Goal: Task Accomplishment & Management: Manage account settings

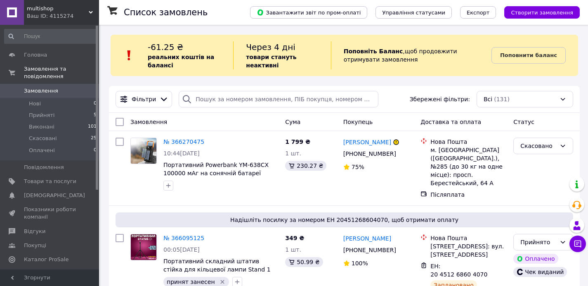
click at [394, 91] on div "Фільтри Збережені фільтри: Всі (131)" at bounding box center [344, 99] width 465 height 17
click at [399, 73] on div "-61.25 ₴ реальних коштів на балансі Через 4 дні товари стануть неактивні Поповн…" at bounding box center [345, 55] width 468 height 41
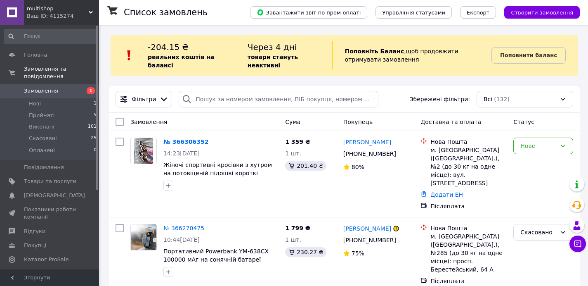
click at [187, 140] on link "№ 366306352" at bounding box center [186, 141] width 45 height 7
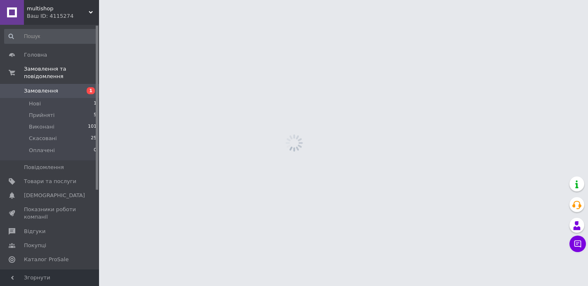
click at [182, 0] on html "multishop Ваш ID: 4115274 Сайт multishop Кабінет покупця Перевірити стан систем…" at bounding box center [294, 0] width 588 height 0
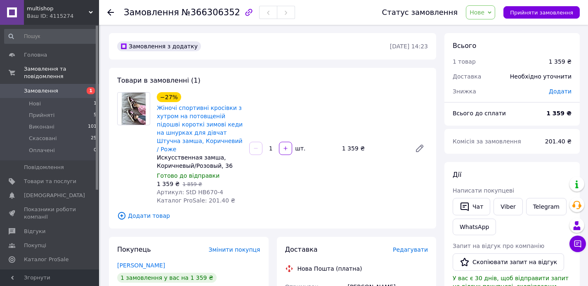
click at [298, 75] on div "Товари в замовленні (1) −27% Жіночі спортивні кросівки з хутром на потовщеній п…" at bounding box center [272, 148] width 327 height 161
click at [219, 180] on div "1 359 ₴   1 859 ₴" at bounding box center [200, 184] width 86 height 8
drag, startPoint x: 195, startPoint y: 184, endPoint x: 223, endPoint y: 184, distance: 27.7
click at [223, 188] on div "Артикул: StD HB670-4" at bounding box center [200, 192] width 86 height 8
copy span "HB670-4"
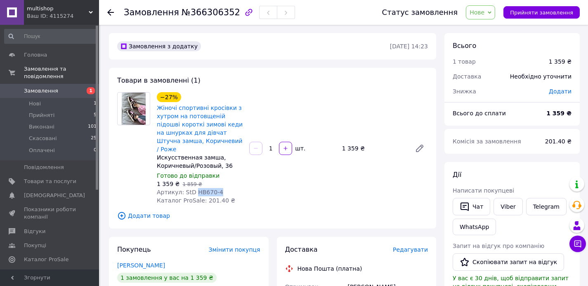
click at [297, 103] on div "−27% Жіночі спортивні кросівки з хутром на потовщеній підошві короткі зимові ке…" at bounding box center [293, 148] width 278 height 116
click at [289, 85] on div "Товари в замовленні (1) −27% Жіночі спортивні кросівки з хутром на потовщеній п…" at bounding box center [272, 148] width 327 height 161
click at [483, 12] on span "Нове" at bounding box center [477, 12] width 15 height 7
click at [486, 24] on li "Прийнято" at bounding box center [486, 29] width 38 height 12
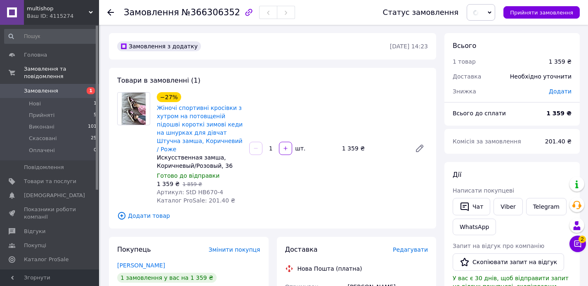
click at [351, 86] on div "Товари в замовленні (1) −27% Жіночі спортивні кросівки з хутром на потовщеній п…" at bounding box center [272, 148] width 327 height 161
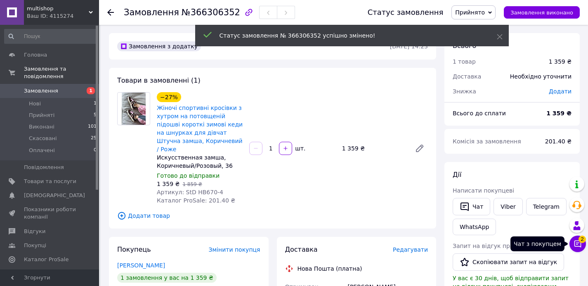
click at [582, 248] on button "Чат з покупцем 2" at bounding box center [578, 243] width 17 height 17
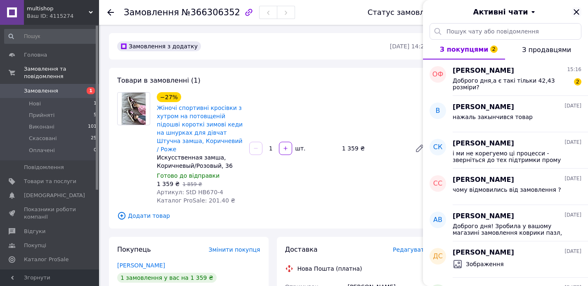
click at [581, 13] on icon "Закрити" at bounding box center [577, 12] width 10 height 10
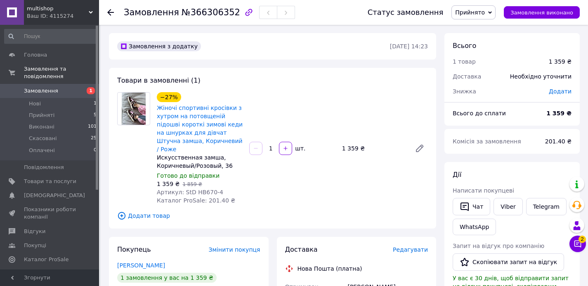
click at [358, 79] on div "Товари в замовленні (1) −27% Жіночі спортивні кросівки з хутром на потовщеній п…" at bounding box center [272, 148] width 327 height 161
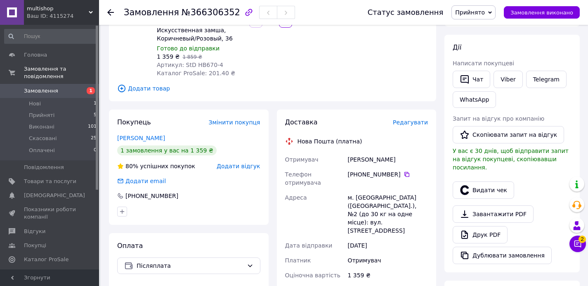
scroll to position [133, 0]
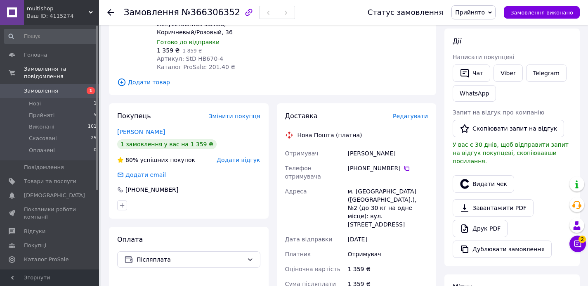
click at [381, 131] on div "Нова Пошта (платна)" at bounding box center [356, 135] width 147 height 8
click at [407, 165] on icon at bounding box center [407, 168] width 7 height 7
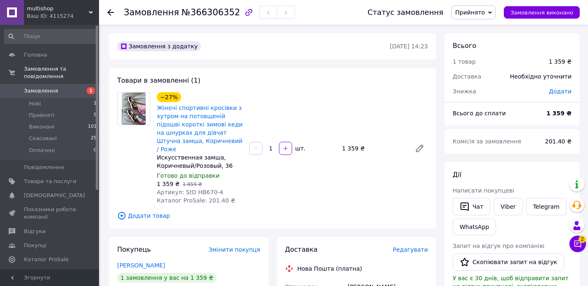
click at [236, 160] on div "Искусственная замша, Коричневый/Розовый, 36" at bounding box center [200, 161] width 86 height 17
drag, startPoint x: 195, startPoint y: 184, endPoint x: 229, endPoint y: 182, distance: 34.3
click at [229, 188] on div "Артикул: StD HB670-4" at bounding box center [200, 192] width 86 height 8
copy span "HB670-4"
click at [343, 81] on div "Товари в замовленні (1) −27% Жіночі спортивні кросівки з хутром на потовщеній п…" at bounding box center [272, 148] width 327 height 161
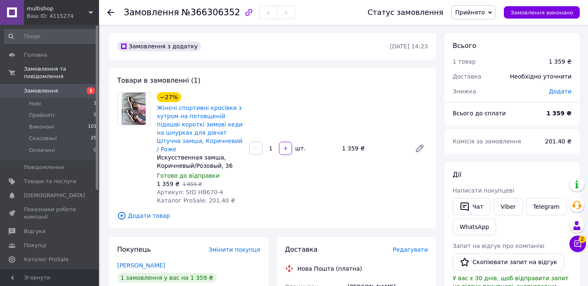
click at [335, 73] on div "Товари в замовленні (1) −27% Жіночі спортивні кросівки з хутром на потовщеній п…" at bounding box center [272, 148] width 327 height 161
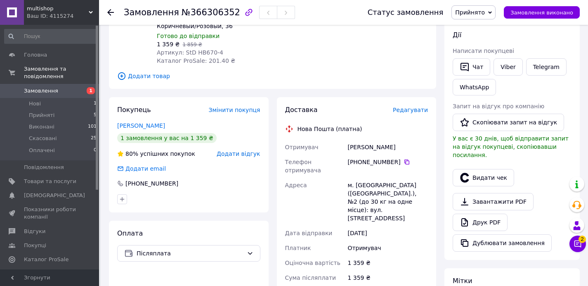
scroll to position [141, 0]
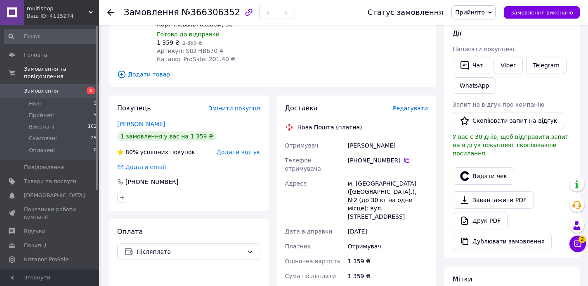
click at [364, 124] on div "Доставка Редагувати Нова Пошта (платна) Отримувач Бауман Вероніка Телефон отрим…" at bounding box center [356, 257] width 143 height 306
click at [360, 138] on div "Бауман Вероніка" at bounding box center [388, 145] width 84 height 15
click at [361, 138] on div "Бауман Вероніка" at bounding box center [388, 145] width 84 height 15
copy div "Бауман Вероніка"
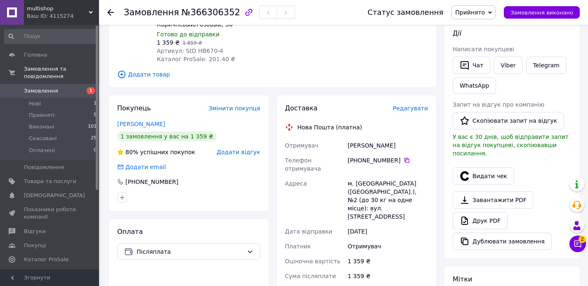
click at [347, 180] on div "м. [GEOGRAPHIC_DATA] ([GEOGRAPHIC_DATA].), №2 (до 30 кг на одне місце): вул. [S…" at bounding box center [388, 200] width 84 height 48
click at [360, 176] on div "м. [GEOGRAPHIC_DATA] ([GEOGRAPHIC_DATA].), №2 (до 30 кг на одне місце): вул. [S…" at bounding box center [388, 200] width 84 height 48
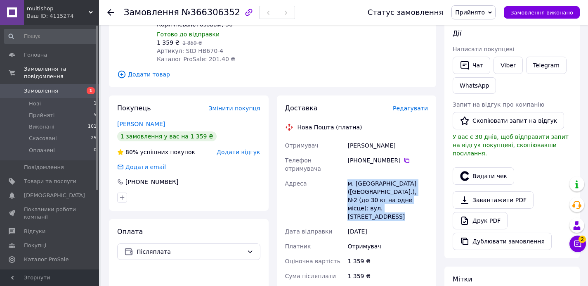
click at [360, 176] on div "м. [GEOGRAPHIC_DATA] ([GEOGRAPHIC_DATA].), №2 (до 30 кг на одне місце): вул. [S…" at bounding box center [388, 200] width 84 height 48
copy div "м. [GEOGRAPHIC_DATA] ([GEOGRAPHIC_DATA].), №2 (до 30 кг на одне місце): вул. [S…"
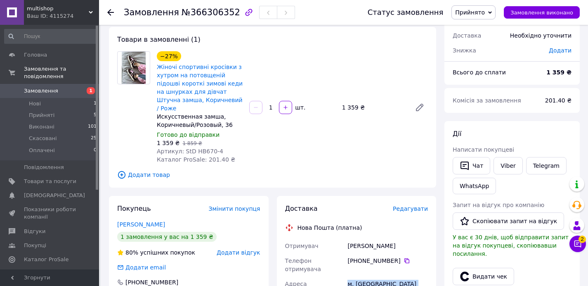
scroll to position [0, 0]
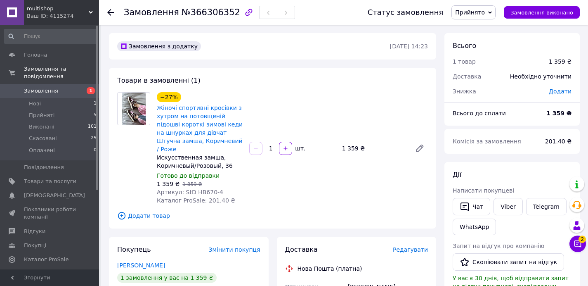
click at [267, 180] on div "−27% Жіночі спортивні кросівки з хутром на потовщеній підошві короткі зимові ке…" at bounding box center [293, 148] width 278 height 116
drag, startPoint x: 195, startPoint y: 183, endPoint x: 226, endPoint y: 183, distance: 31.4
click at [224, 188] on div "Артикул: StD HB670-4" at bounding box center [200, 192] width 86 height 8
copy span "HB670-4"
drag, startPoint x: 341, startPoint y: 143, endPoint x: 356, endPoint y: 145, distance: 14.5
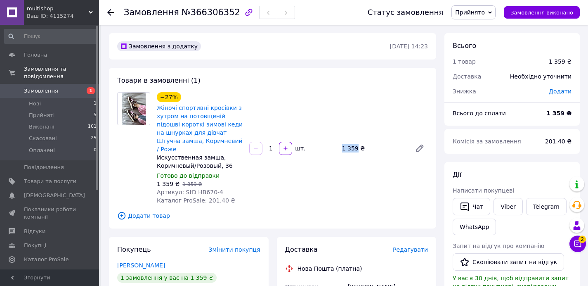
click at [356, 145] on div "1 359 ₴" at bounding box center [373, 148] width 69 height 12
copy div "1 359"
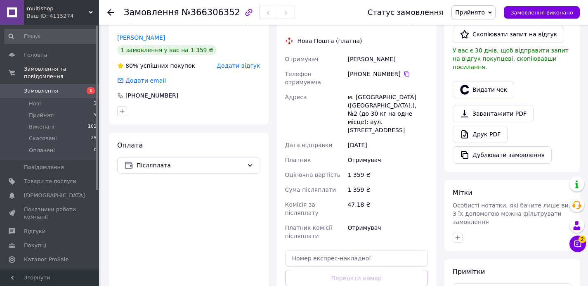
scroll to position [230, 0]
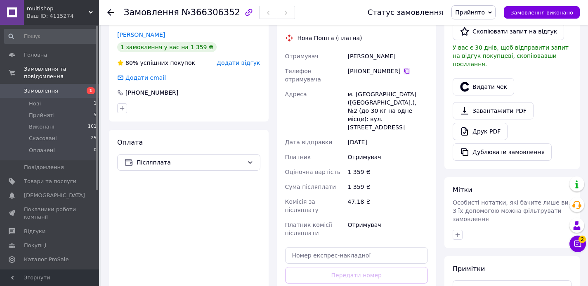
click at [406, 69] on icon at bounding box center [407, 71] width 5 height 5
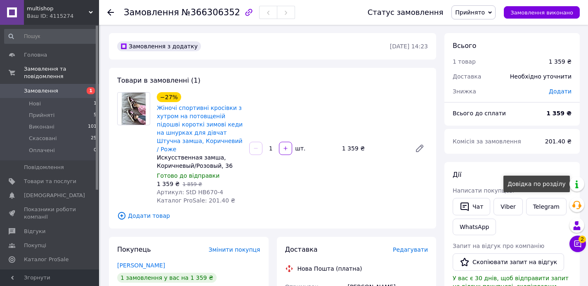
click at [552, 140] on span "201.40 ₴" at bounding box center [558, 141] width 26 height 7
copy span "201.40"
click at [331, 91] on div "−27% Жіночі спортивні кросівки з хутром на потовщеній підошві короткі зимові ке…" at bounding box center [293, 148] width 278 height 116
drag, startPoint x: 214, startPoint y: 184, endPoint x: 233, endPoint y: 183, distance: 18.6
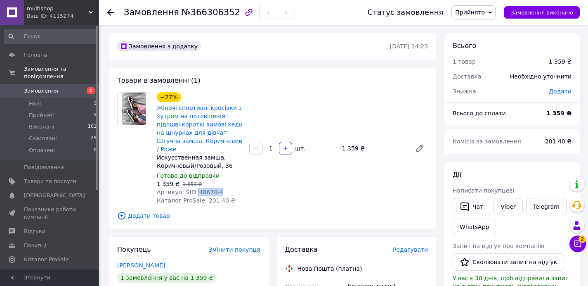
click at [233, 188] on div "Артикул: StD HB670-4" at bounding box center [200, 192] width 86 height 8
copy span "HB670-4"
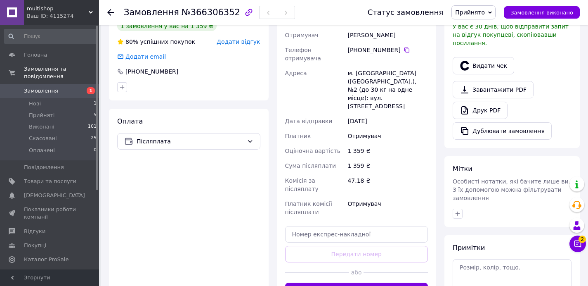
scroll to position [242, 0]
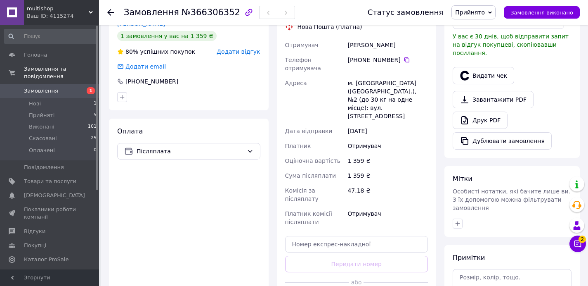
click at [361, 38] on div "Бауман Вероніка" at bounding box center [388, 45] width 84 height 15
copy div "Бауман Вероніка"
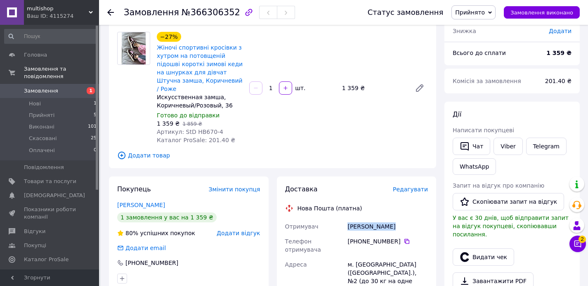
scroll to position [0, 0]
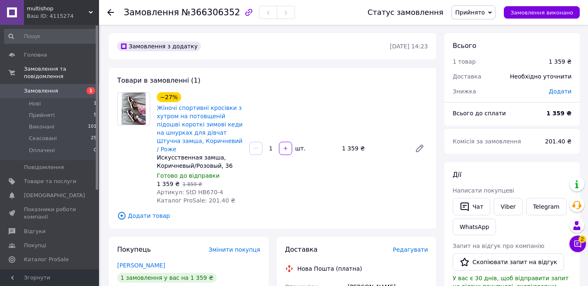
click at [312, 96] on div "−27% Жіночі спортивні кросівки з хутром на потовщеній підошві короткі зимові ке…" at bounding box center [293, 148] width 278 height 116
click at [255, 186] on div "−27% Жіночі спортивні кросівки з хутром на потовщеній підошві короткі зимові ке…" at bounding box center [293, 148] width 278 height 116
drag, startPoint x: 194, startPoint y: 184, endPoint x: 224, endPoint y: 182, distance: 29.4
click at [224, 188] on div "Артикул: StD HB670-4" at bounding box center [200, 192] width 86 height 8
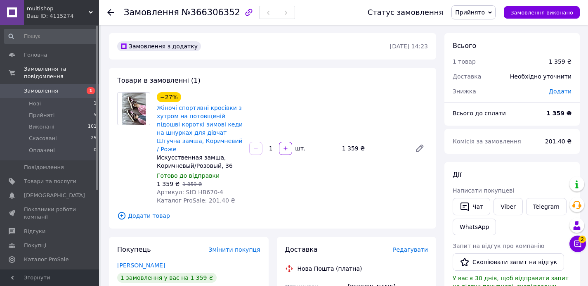
drag, startPoint x: 203, startPoint y: 185, endPoint x: 197, endPoint y: 185, distance: 5.4
click at [202, 189] on span "Артикул: StD HB670-4" at bounding box center [190, 192] width 66 height 7
drag, startPoint x: 195, startPoint y: 185, endPoint x: 213, endPoint y: 183, distance: 18.7
click at [214, 189] on span "Артикул: StD HB670-4" at bounding box center [190, 192] width 66 height 7
drag, startPoint x: 213, startPoint y: 183, endPoint x: 209, endPoint y: 184, distance: 5.1
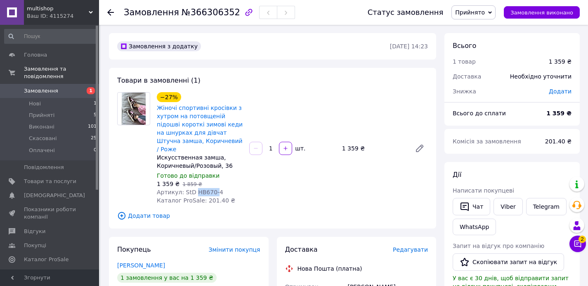
click at [212, 189] on span "Артикул: StD HB670-4" at bounding box center [190, 192] width 66 height 7
drag, startPoint x: 196, startPoint y: 183, endPoint x: 224, endPoint y: 187, distance: 28.7
click at [230, 188] on div "Артикул: StD HB670-4" at bounding box center [200, 192] width 86 height 8
copy span "HB670-4"
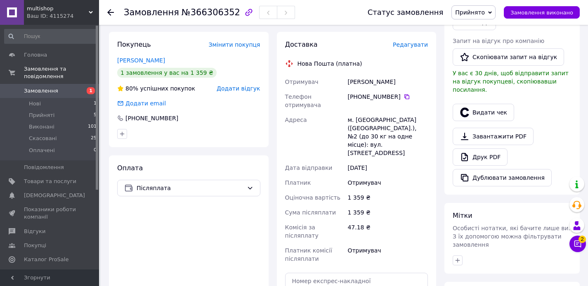
scroll to position [204, 0]
click at [362, 75] on div "Бауман Вероніка" at bounding box center [388, 82] width 84 height 15
click at [406, 94] on icon at bounding box center [407, 97] width 7 height 7
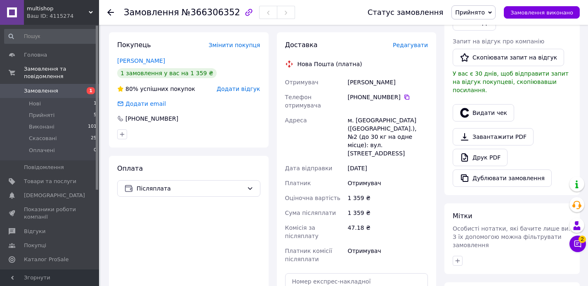
scroll to position [0, 0]
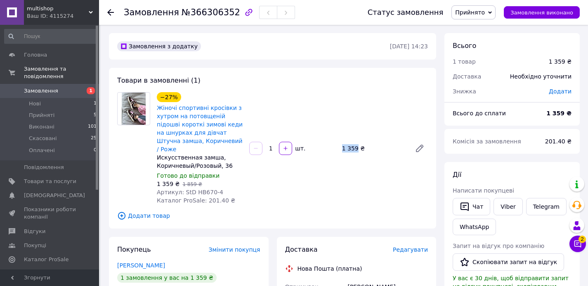
drag, startPoint x: 342, startPoint y: 142, endPoint x: 356, endPoint y: 145, distance: 14.4
click at [356, 145] on div "1 359 ₴" at bounding box center [373, 148] width 69 height 12
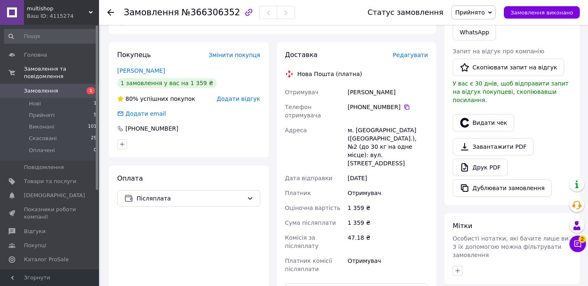
scroll to position [202, 0]
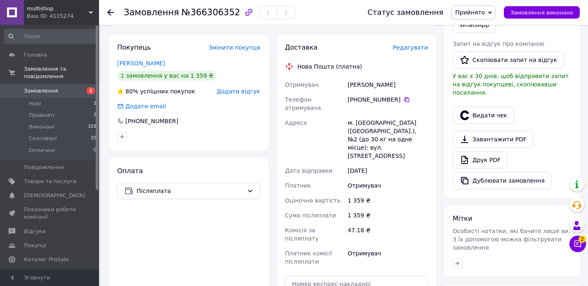
click at [366, 115] on div "м. [GEOGRAPHIC_DATA] ([GEOGRAPHIC_DATA].), №2 (до 30 кг на одне місце): вул. [S…" at bounding box center [388, 139] width 84 height 48
click at [368, 115] on div "м. [GEOGRAPHIC_DATA] ([GEOGRAPHIC_DATA].), №2 (до 30 кг на одне місце): вул. [S…" at bounding box center [388, 139] width 84 height 48
click at [374, 115] on div "м. [GEOGRAPHIC_DATA] ([GEOGRAPHIC_DATA].), №2 (до 30 кг на одне місце): вул. [S…" at bounding box center [388, 139] width 84 height 48
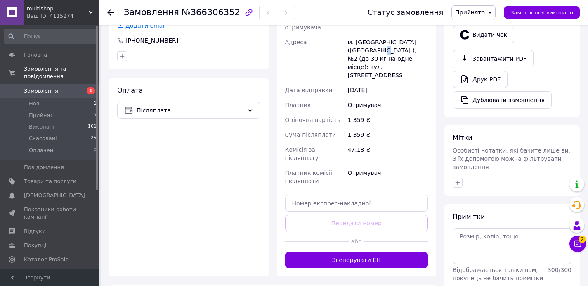
scroll to position [283, 0]
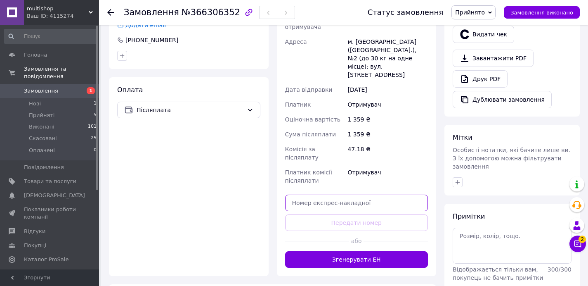
click at [346, 194] on input "text" at bounding box center [356, 202] width 143 height 17
paste input "20451269129122"
type input "20451269129122"
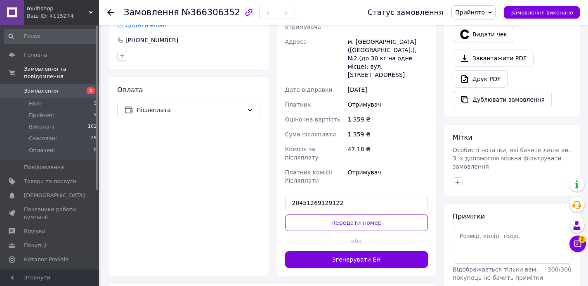
click at [356, 214] on button "Передати номер" at bounding box center [356, 222] width 143 height 17
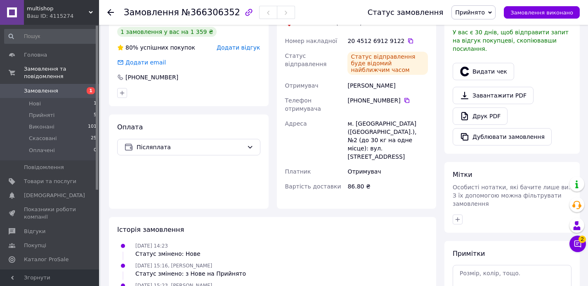
scroll to position [234, 0]
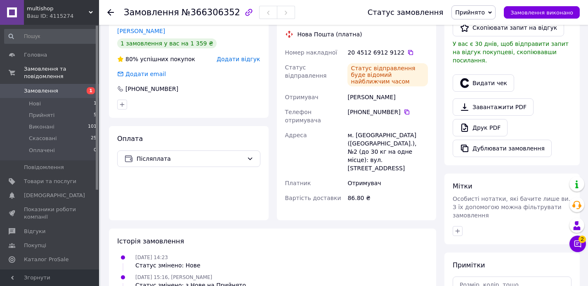
click at [359, 90] on div "Бауман Вероніка" at bounding box center [388, 97] width 84 height 15
click at [355, 92] on div "Бауман Вероніка" at bounding box center [388, 97] width 84 height 15
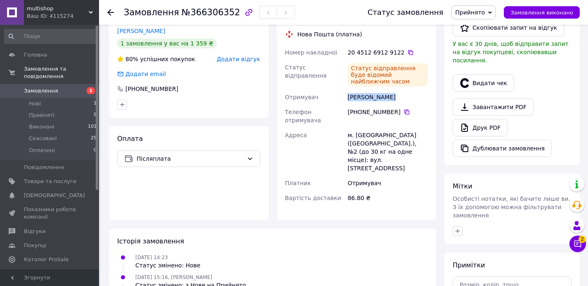
click at [355, 92] on div "Бауман Вероніка" at bounding box center [388, 97] width 84 height 15
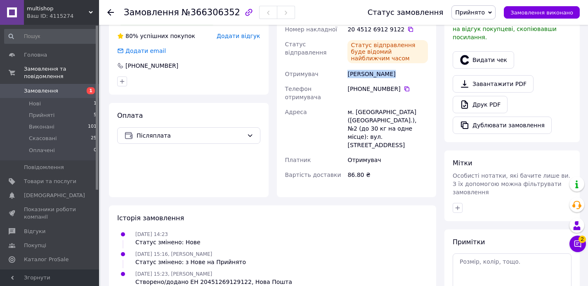
scroll to position [310, 0]
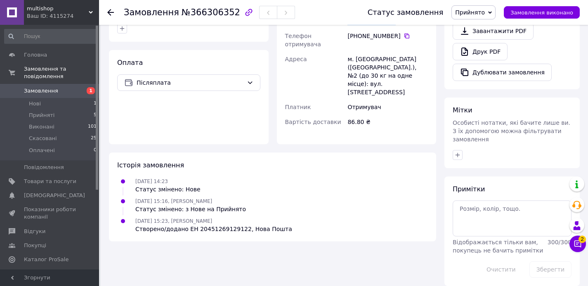
drag, startPoint x: 453, startPoint y: 146, endPoint x: 457, endPoint y: 153, distance: 7.8
click at [454, 150] on button "button" at bounding box center [458, 155] width 10 height 10
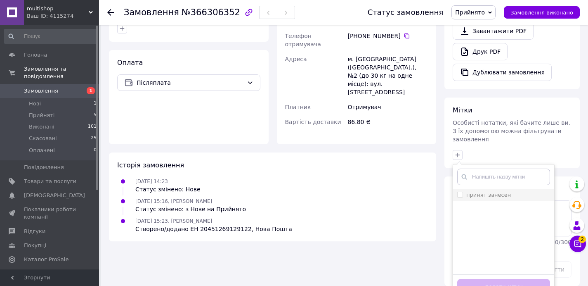
click at [459, 192] on input "принят занесен" at bounding box center [459, 194] width 5 height 5
checkbox input "true"
click at [491, 279] on button "Додати мітку" at bounding box center [503, 287] width 93 height 16
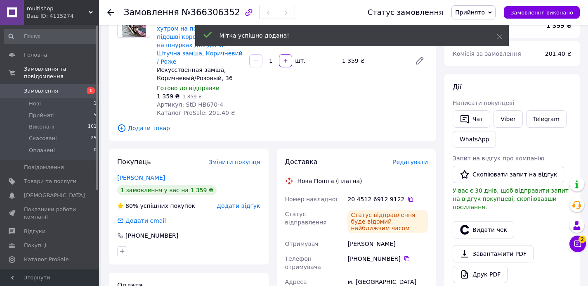
scroll to position [0, 0]
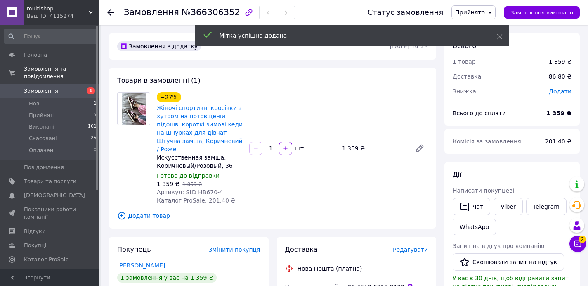
click at [319, 78] on div "Товари в замовленні (1) −27% Жіночі спортивні кросівки з хутром на потовщеній п…" at bounding box center [272, 148] width 327 height 161
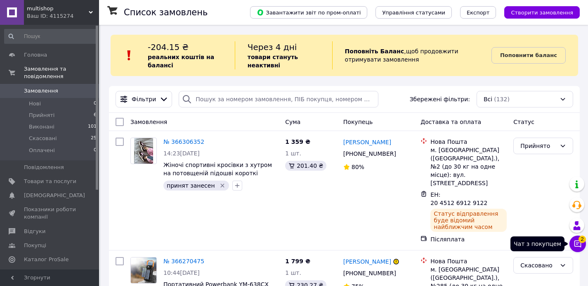
click at [574, 243] on icon at bounding box center [578, 243] width 8 height 8
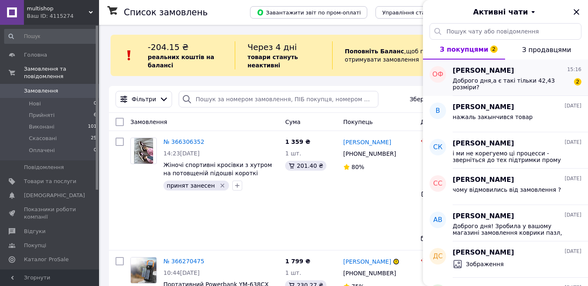
click at [485, 90] on span "Доброго дня,а є такі тільки 42,43 розміри?" at bounding box center [511, 83] width 117 height 13
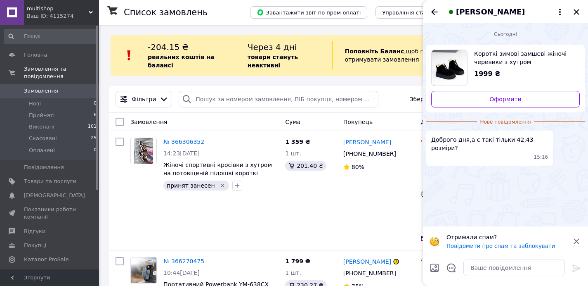
drag, startPoint x: 498, startPoint y: 195, endPoint x: 467, endPoint y: 131, distance: 70.9
click at [498, 195] on div "Сьогодні Короткі зимові замшеві жіночі черевики з хутром Тедді на платформі теп…" at bounding box center [505, 124] width 165 height 203
drag, startPoint x: 462, startPoint y: 140, endPoint x: 429, endPoint y: 142, distance: 33.1
click at [429, 142] on div "Доброго дня,а є такі тільки 42,43 розміри? 15:16" at bounding box center [490, 147] width 127 height 35
copy span "Доброго дня,"
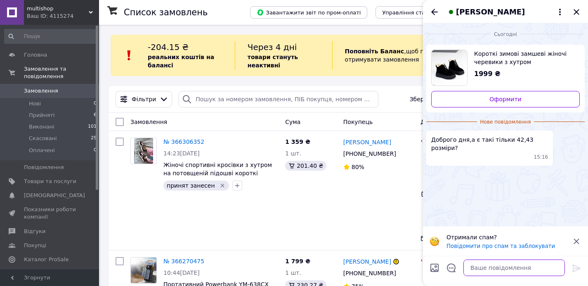
click at [485, 271] on textarea at bounding box center [515, 267] width 102 height 17
paste textarea "Доброго дня,"
type textarea "Доброго дня,"
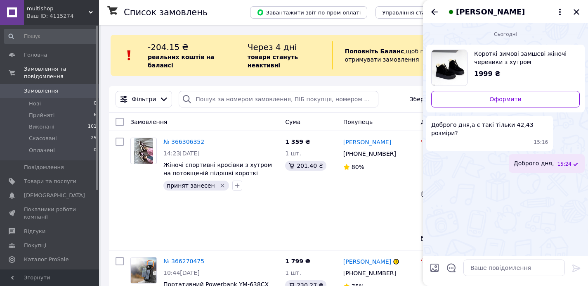
click at [513, 225] on div "Сьогодні Короткі зимові замшеві жіночі черевики з хутром Тедді на платформі теп…" at bounding box center [505, 139] width 165 height 232
click at [499, 266] on textarea at bounding box center [515, 267] width 102 height 17
type textarea "ні тут 41 максимальний"
click at [432, 11] on icon "Назад" at bounding box center [435, 12] width 10 height 10
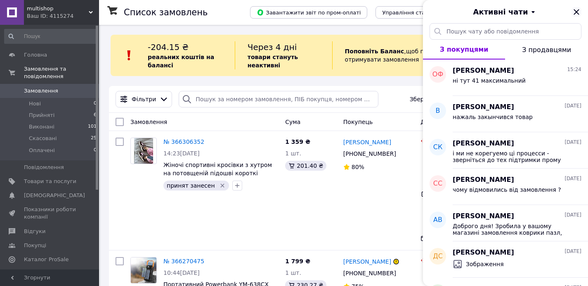
click at [576, 13] on icon "Закрити" at bounding box center [576, 11] width 5 height 5
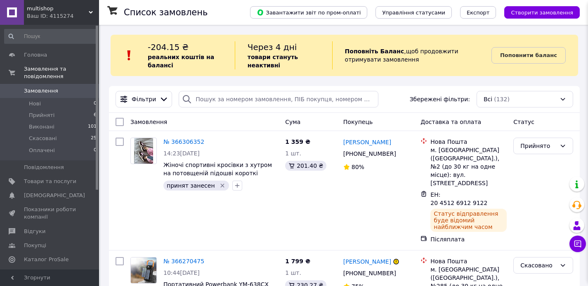
click at [360, 71] on div "-204.15 ₴ реальних коштів на балансі Через 4 дні товари стануть неактивні Попов…" at bounding box center [345, 55] width 468 height 41
click at [286, 60] on b "товари стануть неактивні" at bounding box center [273, 61] width 50 height 15
click at [393, 50] on div "Поповніть Баланс ,  щоб продовжити отримувати замовлення" at bounding box center [411, 55] width 159 height 28
click at [316, 90] on div "Фільтри Збережені фільтри: Всі (132)" at bounding box center [344, 99] width 471 height 27
click at [318, 87] on div "Фільтри Збережені фільтри: Всі (132)" at bounding box center [344, 99] width 471 height 27
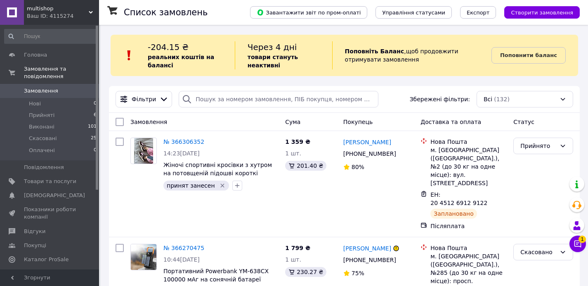
click at [579, 246] on icon at bounding box center [578, 243] width 8 height 8
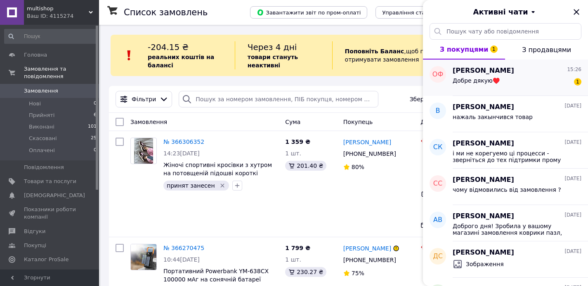
click at [492, 86] on div "Добре дякую♥️" at bounding box center [476, 83] width 47 height 12
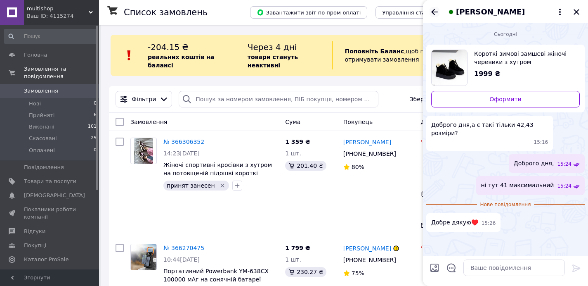
click at [430, 10] on div "[PERSON_NAME]" at bounding box center [505, 11] width 165 height 23
click at [436, 9] on icon "Назад" at bounding box center [435, 12] width 10 height 10
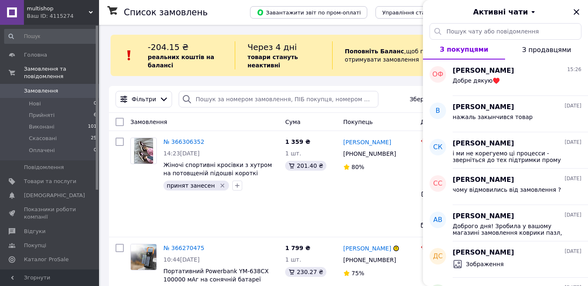
click at [575, 17] on div "Активні чати" at bounding box center [505, 11] width 165 height 23
click at [577, 14] on icon "Закрити" at bounding box center [577, 12] width 10 height 10
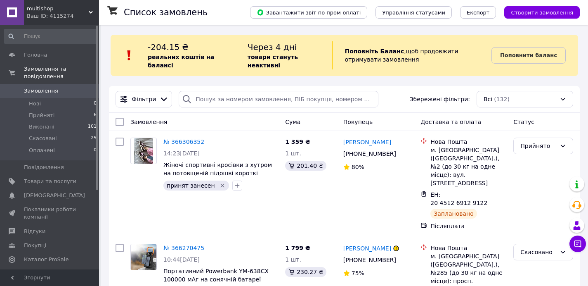
click at [401, 69] on div "-204.15 ₴ реальних коштів на балансі Через 4 дні товари стануть неактивні Попов…" at bounding box center [345, 55] width 468 height 41
click at [578, 245] on icon at bounding box center [578, 243] width 8 height 8
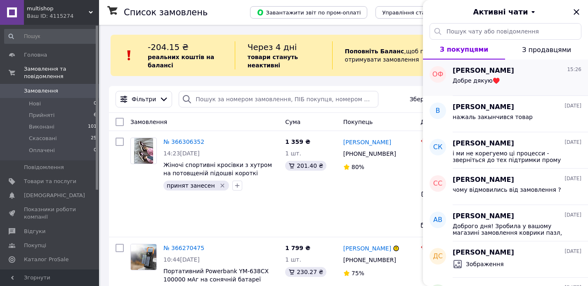
click at [497, 91] on div "[PERSON_NAME] 15:26 Добре дякую♥️" at bounding box center [520, 77] width 135 height 36
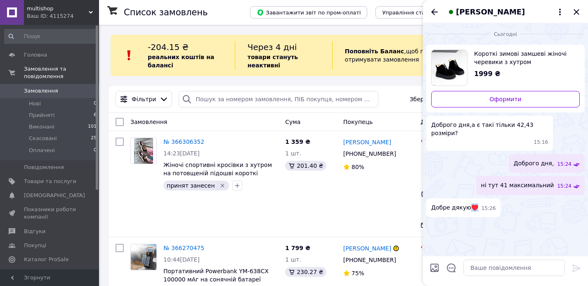
drag, startPoint x: 469, startPoint y: 205, endPoint x: 475, endPoint y: 205, distance: 6.6
click at [475, 205] on span "Добре дякую♥️" at bounding box center [454, 207] width 47 height 9
copy span "♥️"
click at [493, 271] on textarea at bounding box center [515, 267] width 102 height 17
paste textarea "♥️"
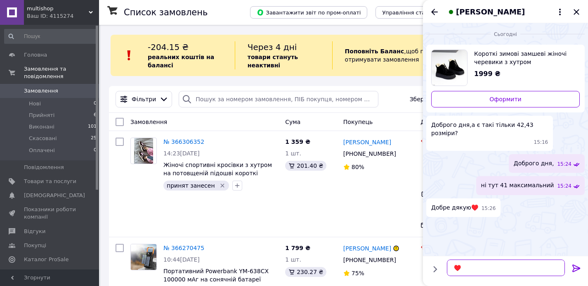
type textarea "♥️"
click at [574, 268] on icon at bounding box center [577, 267] width 8 height 7
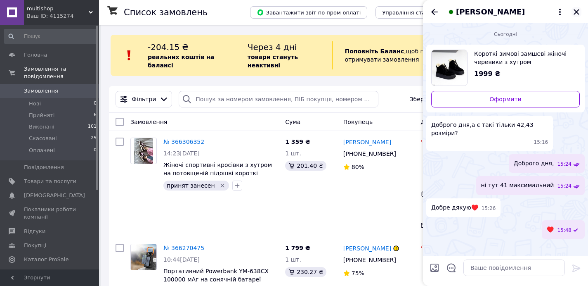
click at [582, 14] on div "[PERSON_NAME]" at bounding box center [505, 11] width 165 height 23
click at [579, 13] on icon "Закрити" at bounding box center [577, 12] width 10 height 10
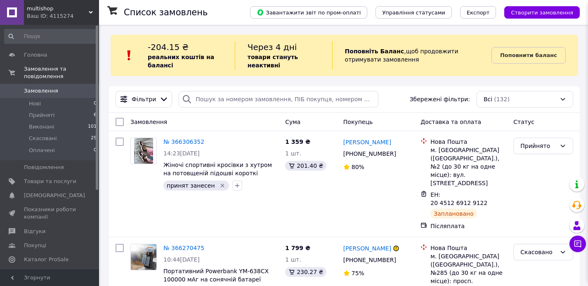
click at [438, 69] on div "Поповніть [PERSON_NAME] ,  щоб продовжити отримувати замовлення" at bounding box center [411, 55] width 159 height 28
